Goal: Task Accomplishment & Management: Use online tool/utility

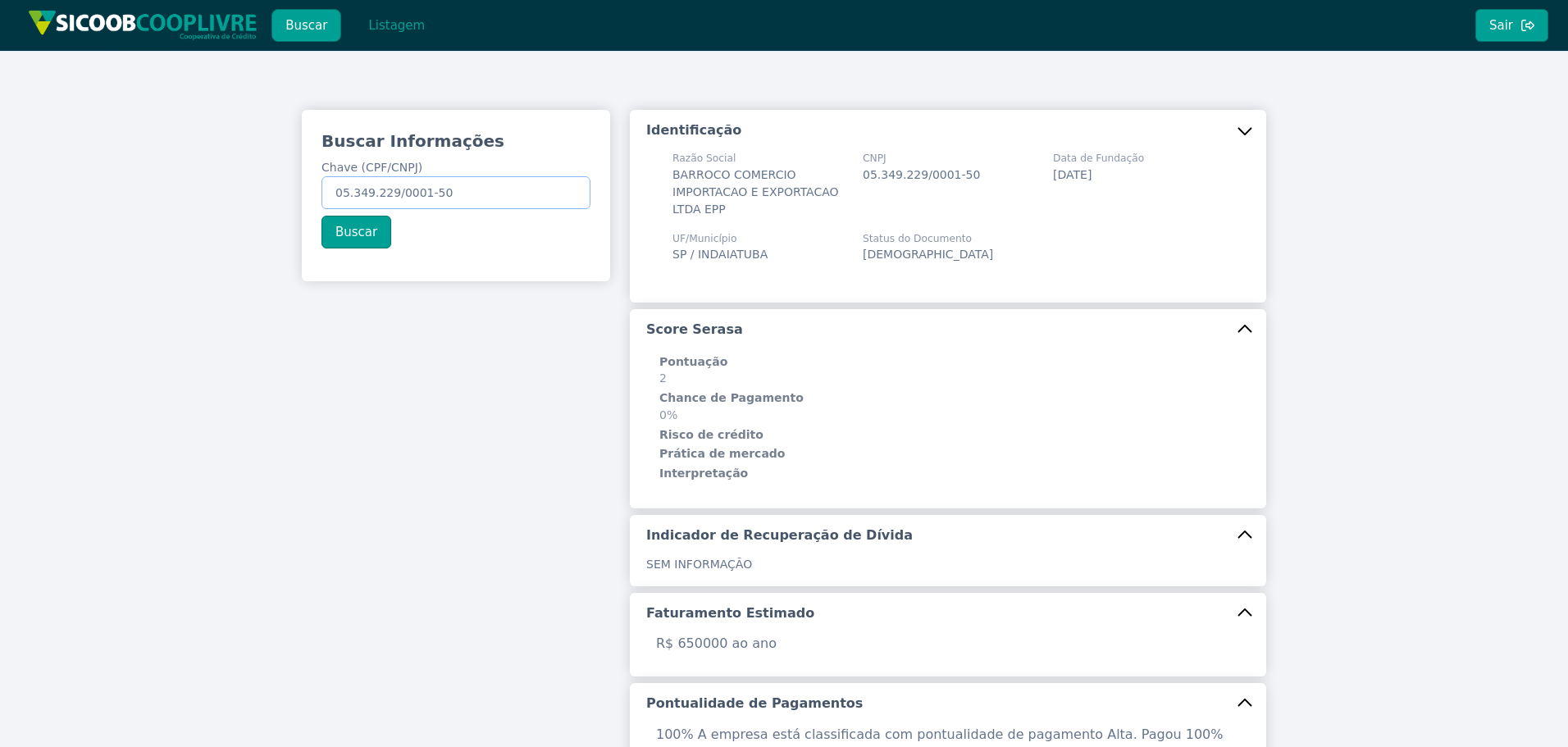
click at [207, 164] on div "Buscar Informações Chave (CPF/CNPJ) 05.349.229/0001-50 Buscar Identificação Raz…" at bounding box center [784, 646] width 1568 height 1190
paste input "332.049.288-88"
type input "332.049.288-88"
click at [375, 236] on button "Buscar" at bounding box center [357, 232] width 70 height 33
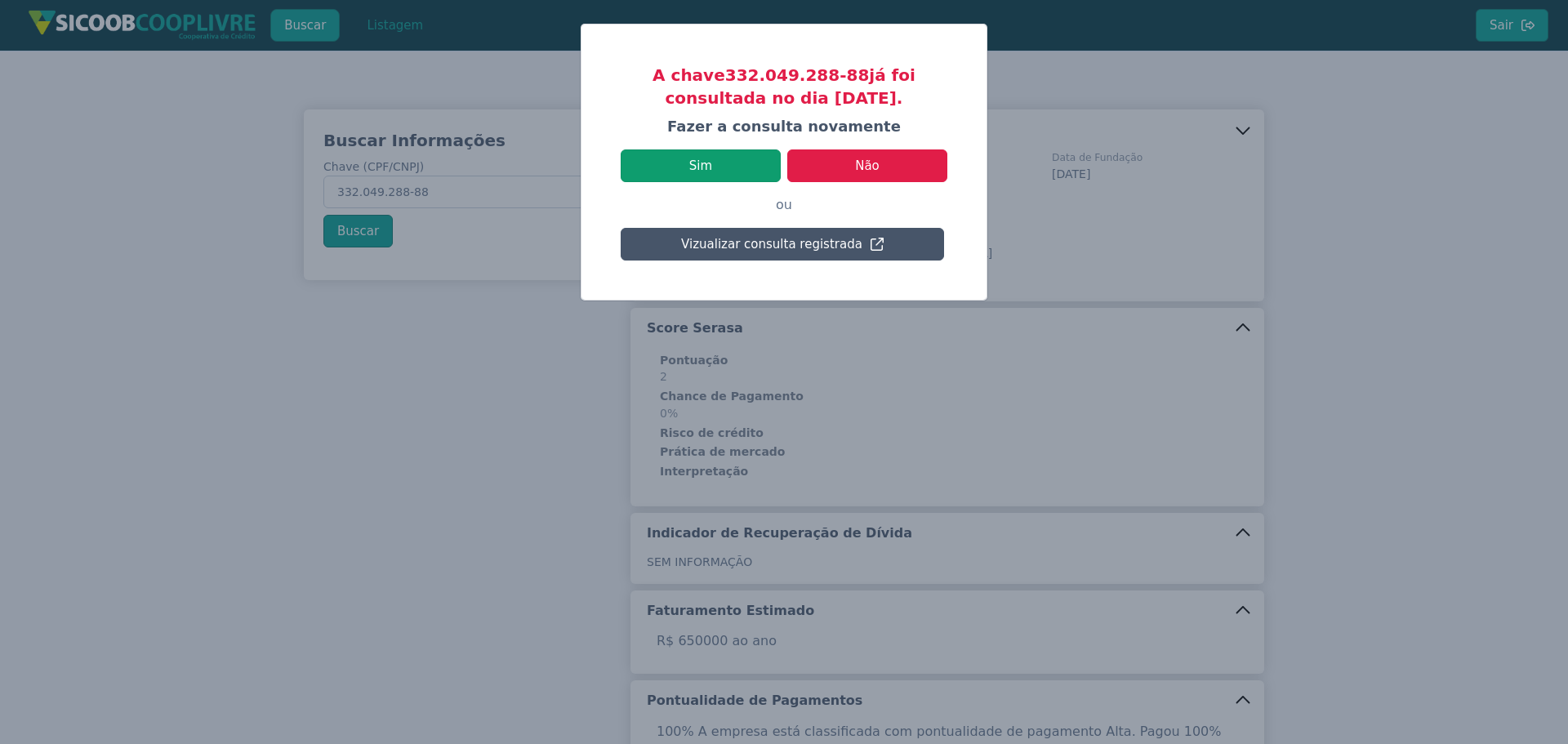
click at [732, 172] on button "Sim" at bounding box center [700, 165] width 160 height 33
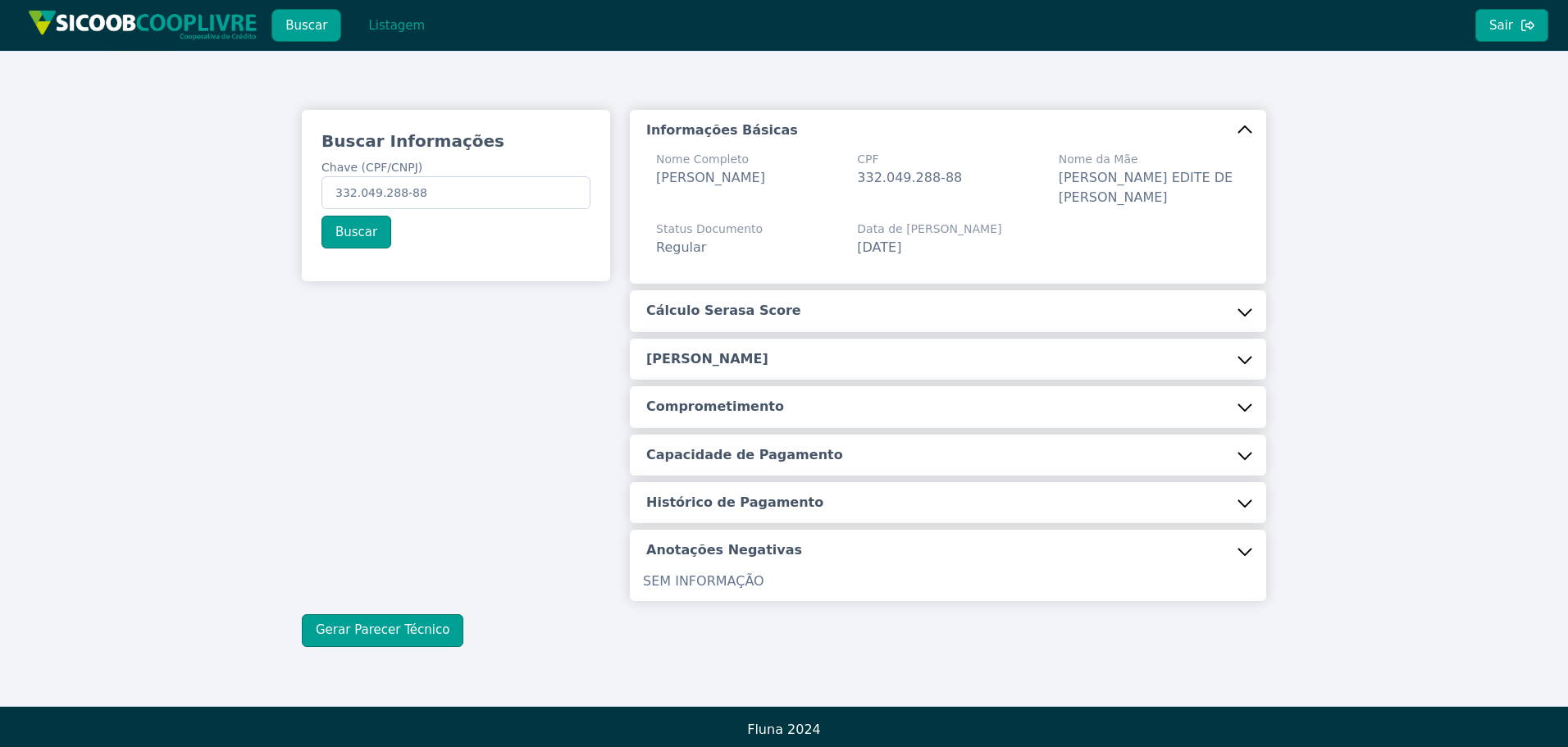
click at [726, 290] on div "Informações Básicas Nome Completo FABRICIO DE SENAS BAZZO CPF 332.049.288-88 No…" at bounding box center [949, 356] width 637 height 491
click at [718, 317] on h5 "Cálculo Serasa Score" at bounding box center [723, 311] width 155 height 18
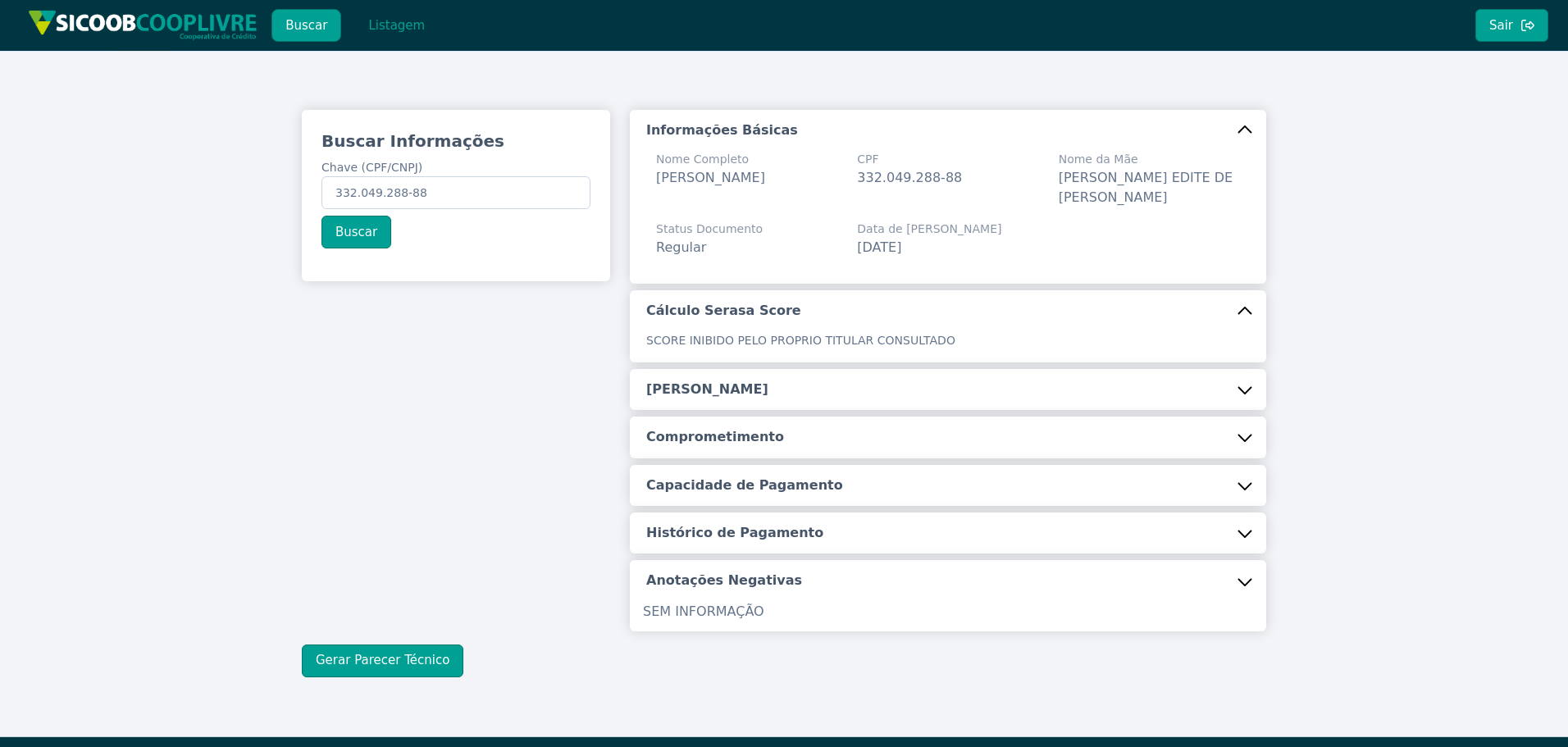
click at [727, 389] on h5 "[PERSON_NAME]" at bounding box center [707, 389] width 122 height 18
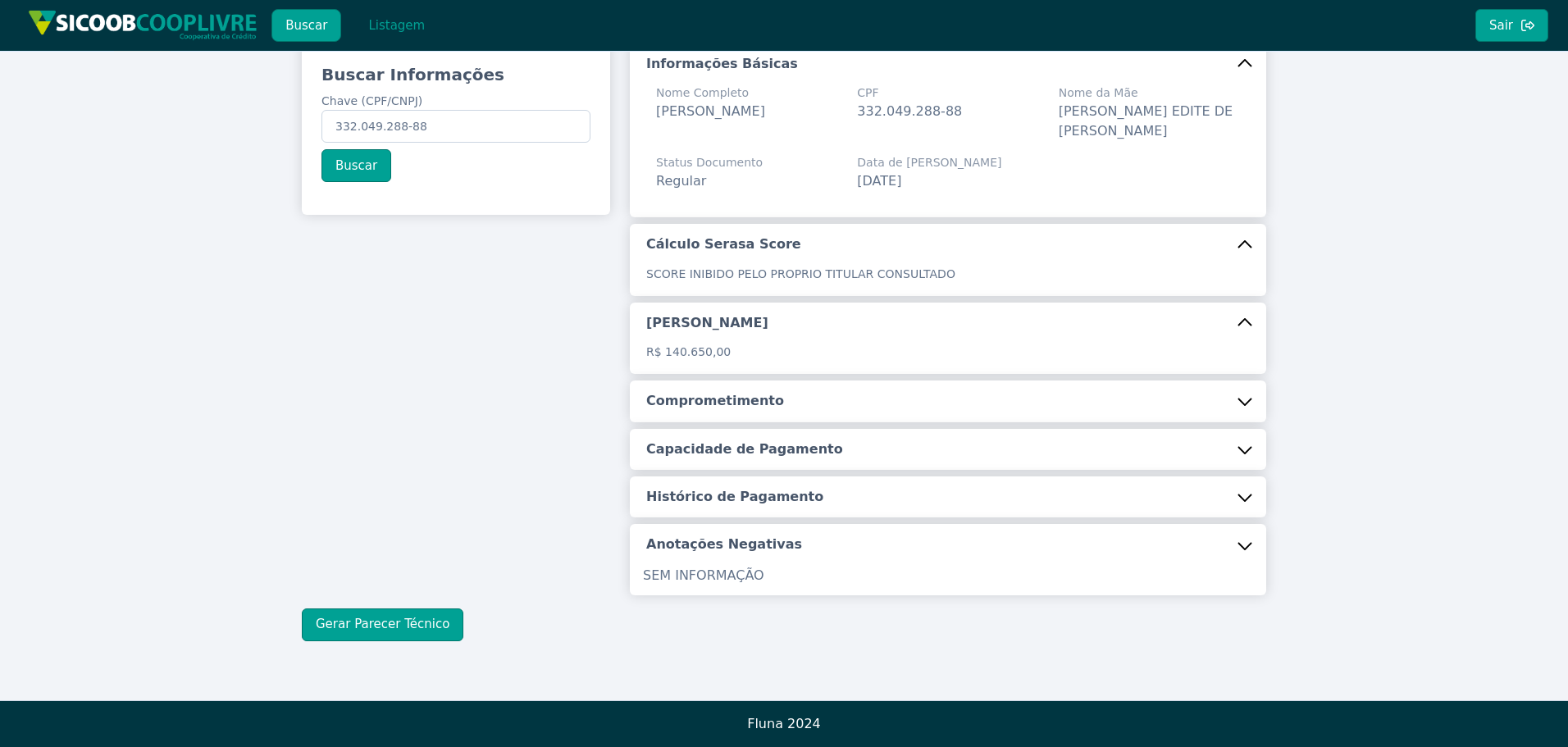
click at [720, 402] on h5 "Comprometimento" at bounding box center [715, 401] width 138 height 18
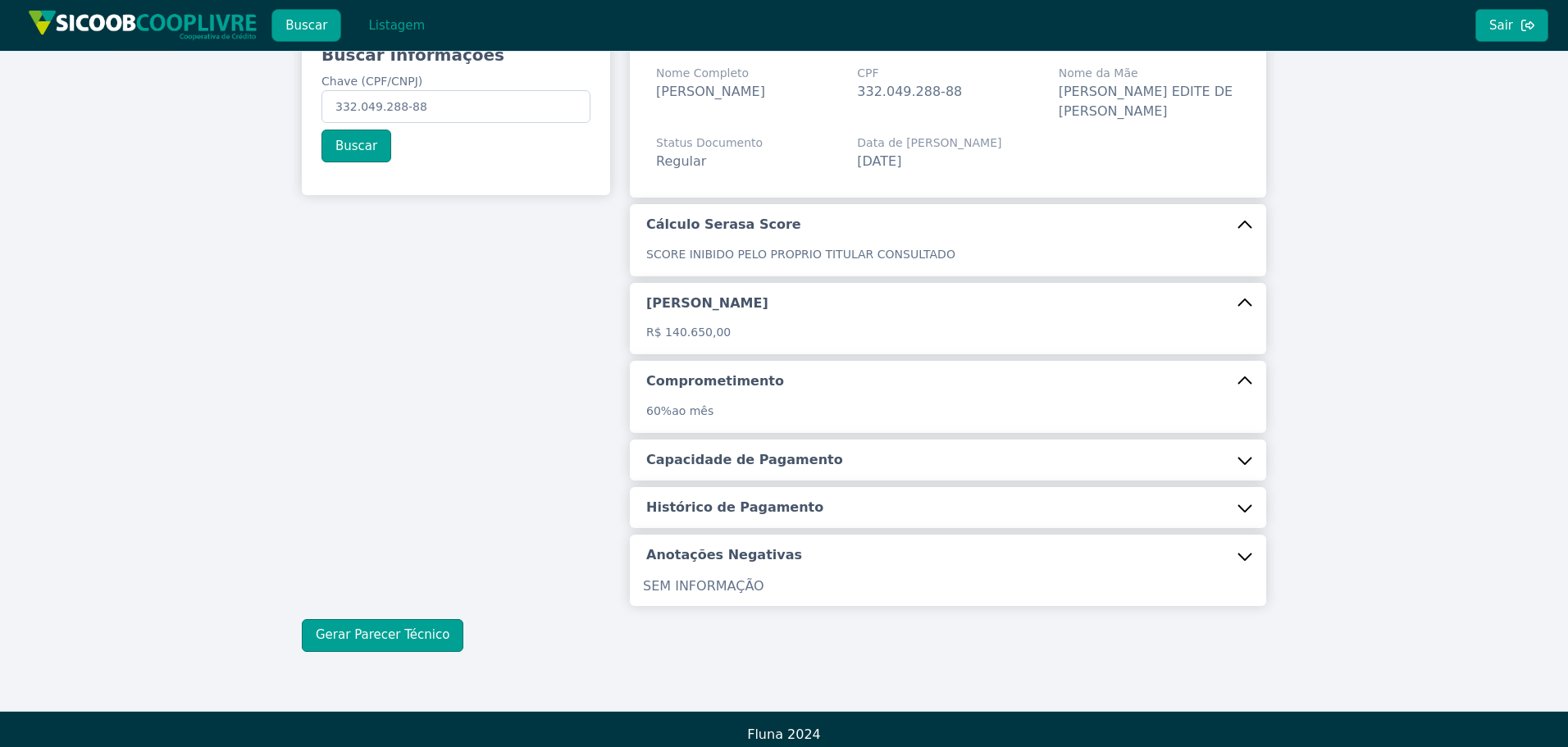
scroll to position [97, 0]
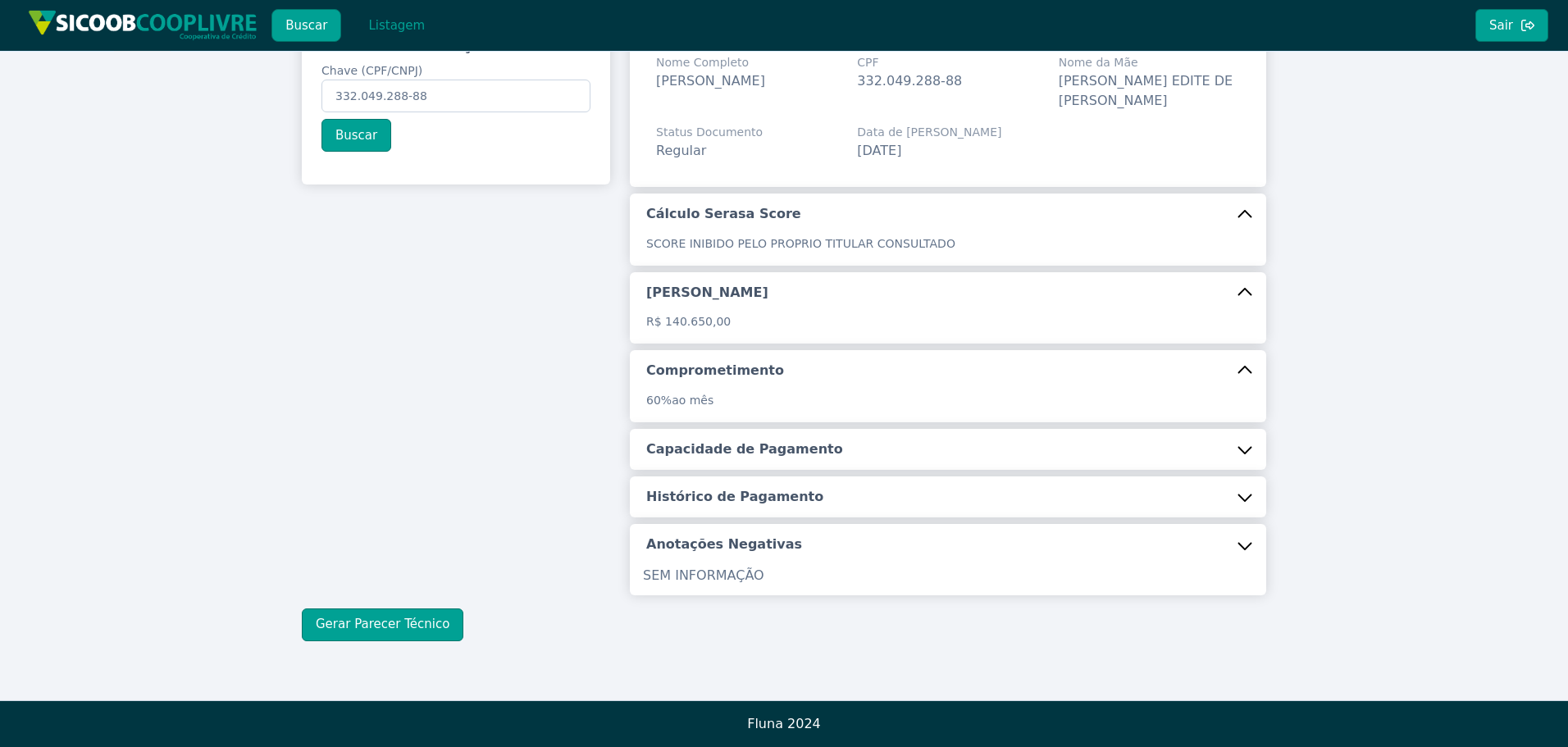
click at [758, 448] on h5 "Capacidade de Pagamento" at bounding box center [745, 449] width 197 height 18
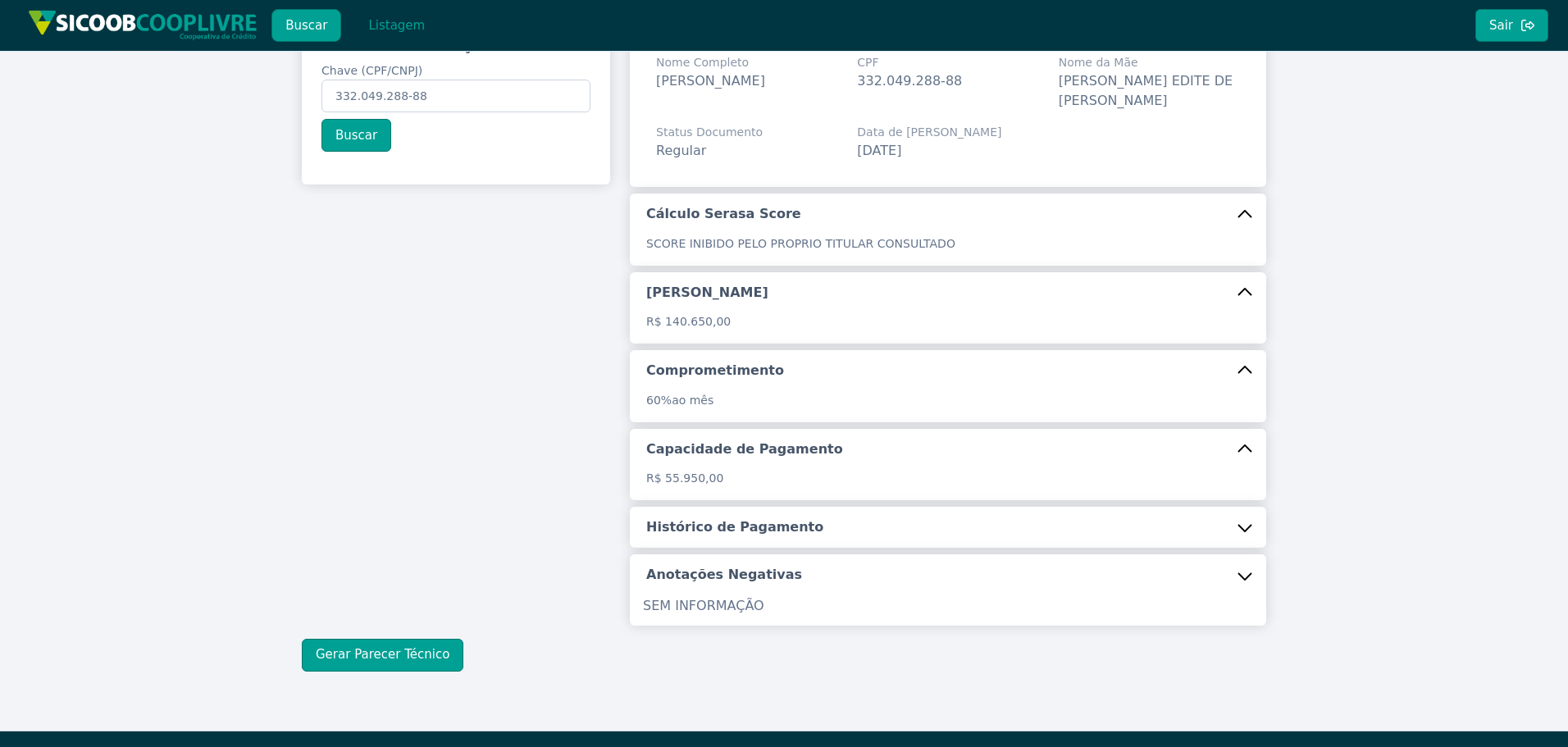
click at [719, 528] on h5 "Histórico de Pagamento" at bounding box center [735, 527] width 178 height 18
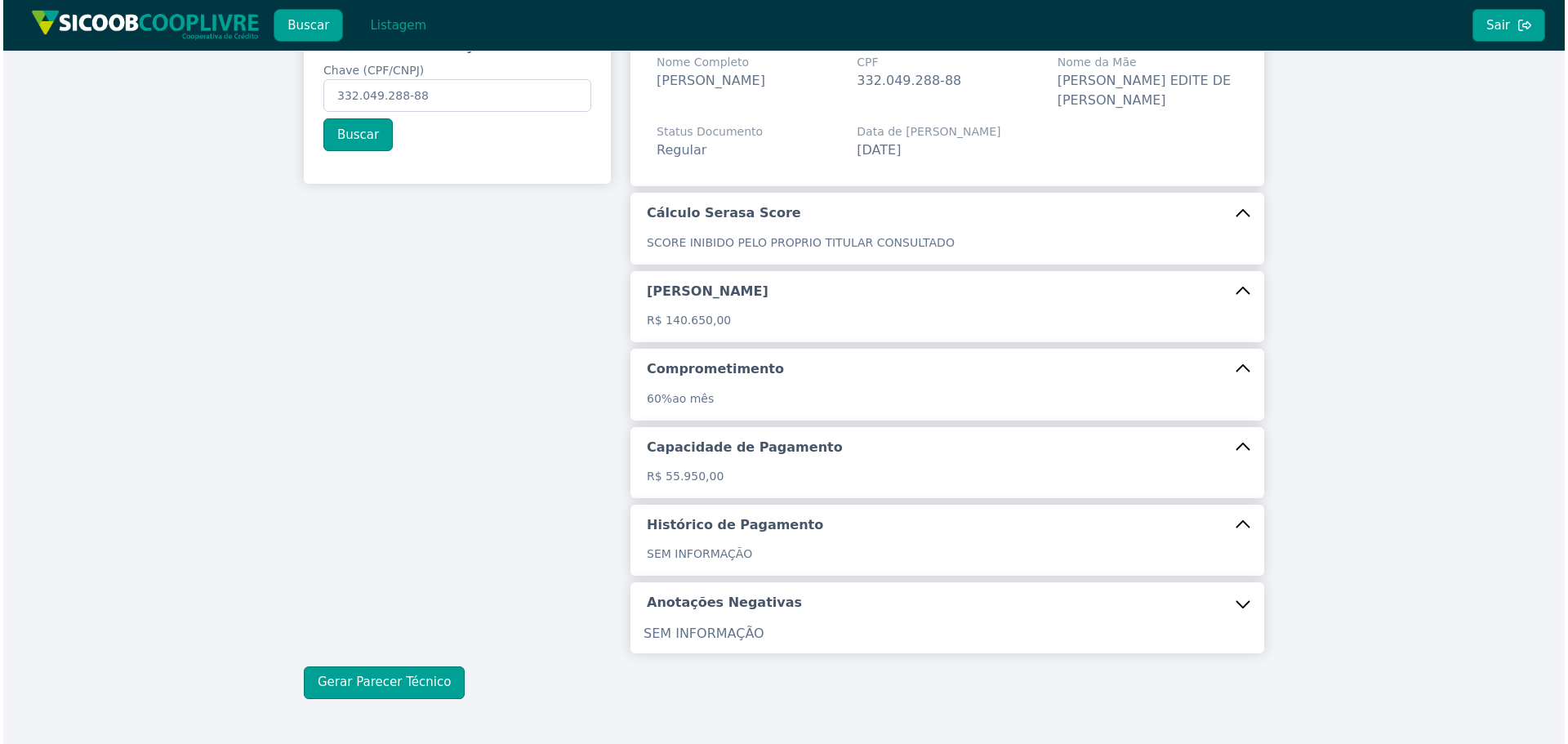
scroll to position [157, 0]
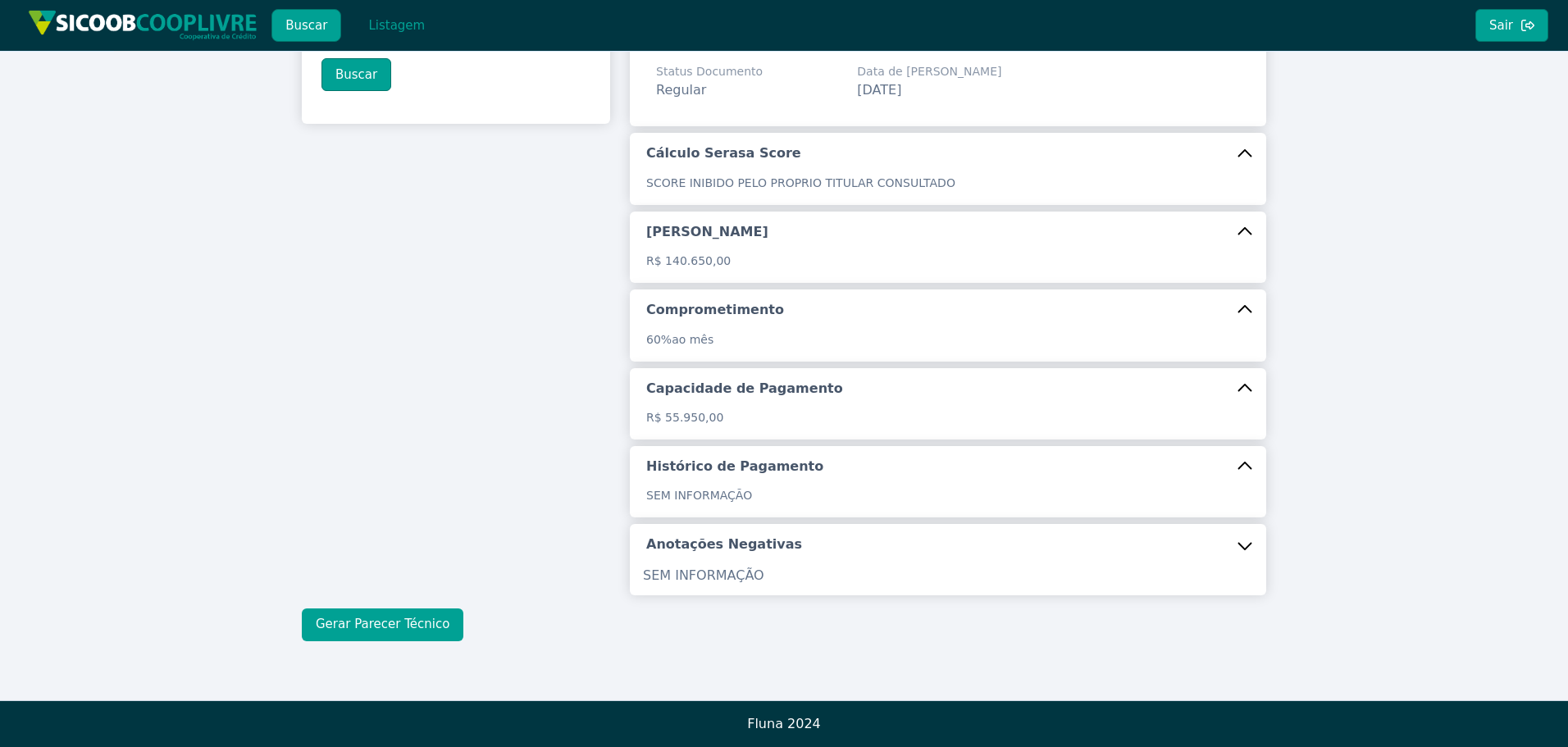
click at [387, 621] on button "Gerar Parecer Técnico" at bounding box center [383, 625] width 161 height 33
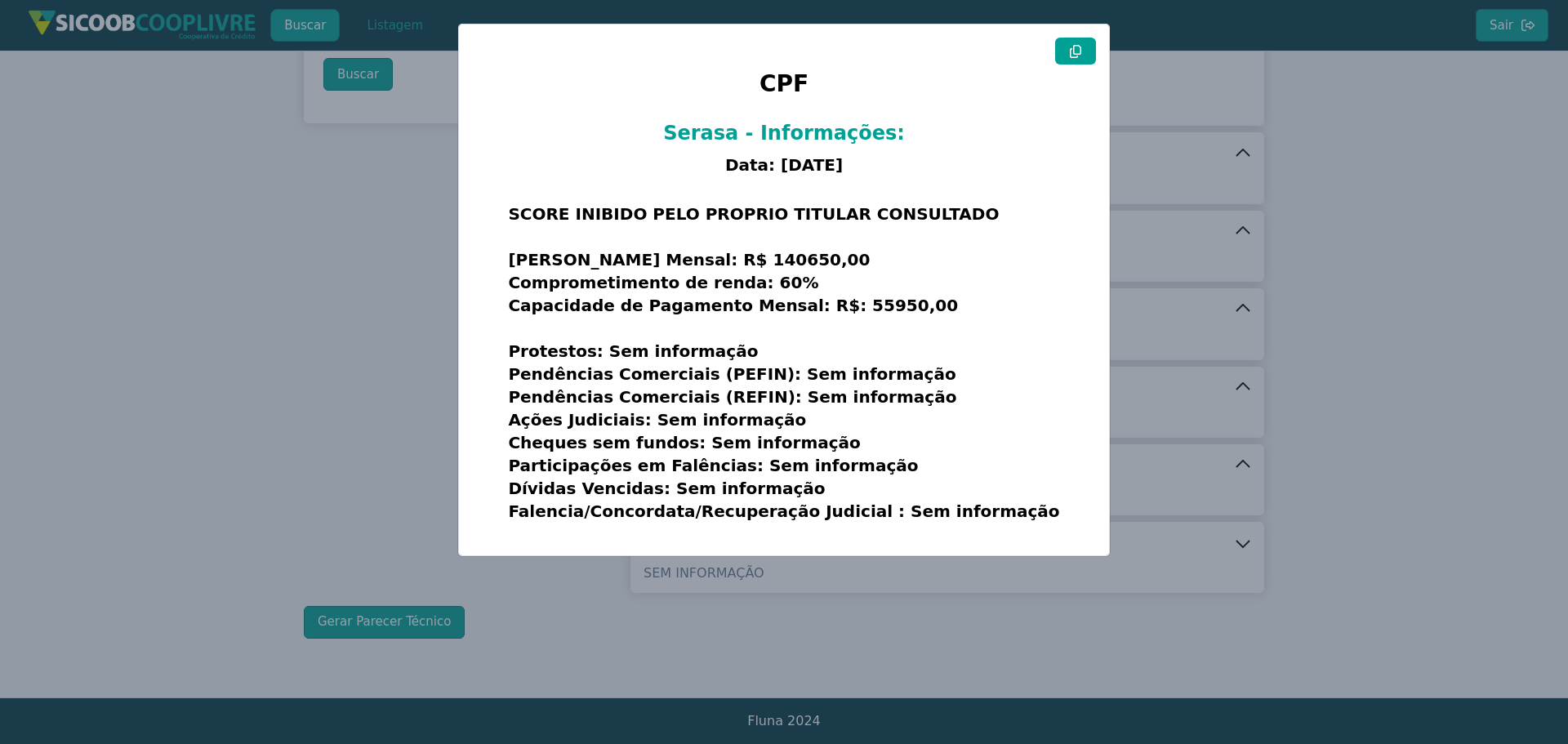
click at [1086, 54] on button at bounding box center [1076, 51] width 41 height 27
